Goal: Information Seeking & Learning: Learn about a topic

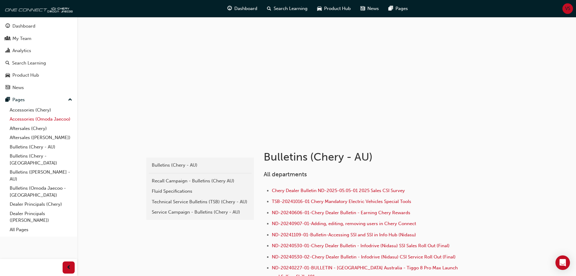
click at [23, 120] on link "Accessories (Omoda Jaecoo)" at bounding box center [40, 118] width 67 height 9
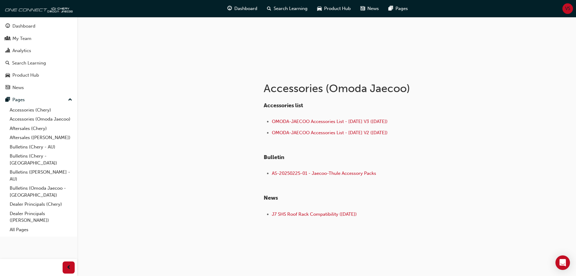
scroll to position [70, 0]
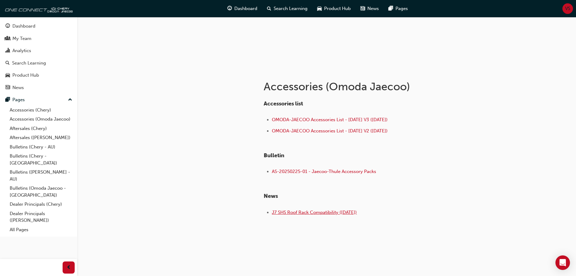
click at [299, 211] on span "J7 SHS Roof Rack Compatibility ([DATE])" at bounding box center [314, 211] width 85 height 5
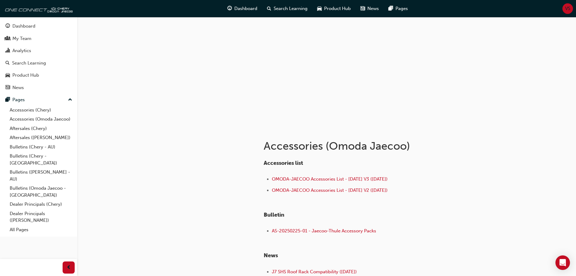
scroll to position [10, 0]
click at [338, 180] on span "OMODA-JAECOO Accessories List - [DATE] V3 ([DATE])" at bounding box center [330, 179] width 116 height 5
